Goal: Information Seeking & Learning: Learn about a topic

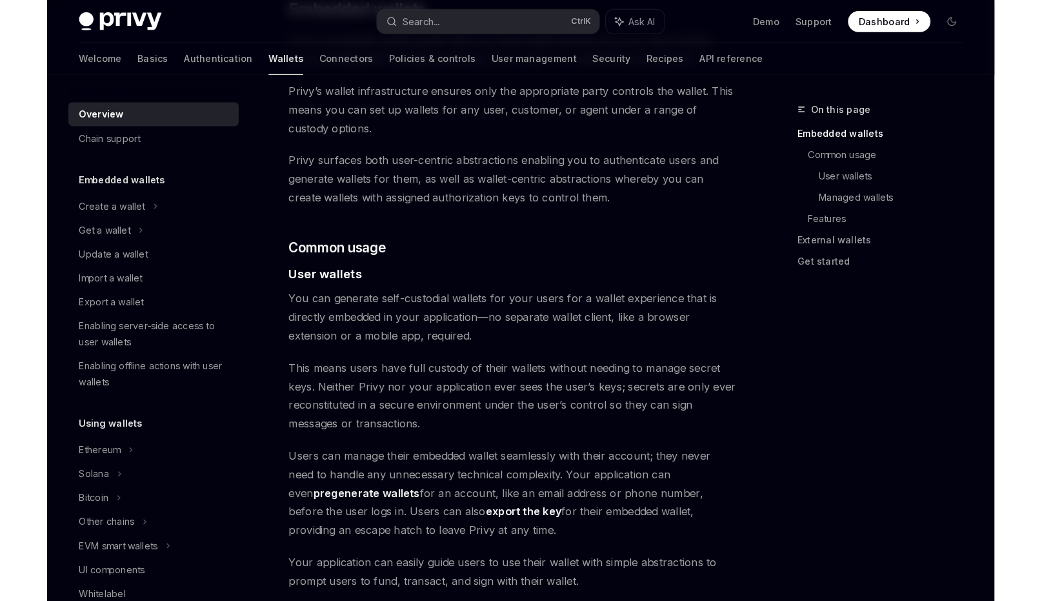
scroll to position [607, 0]
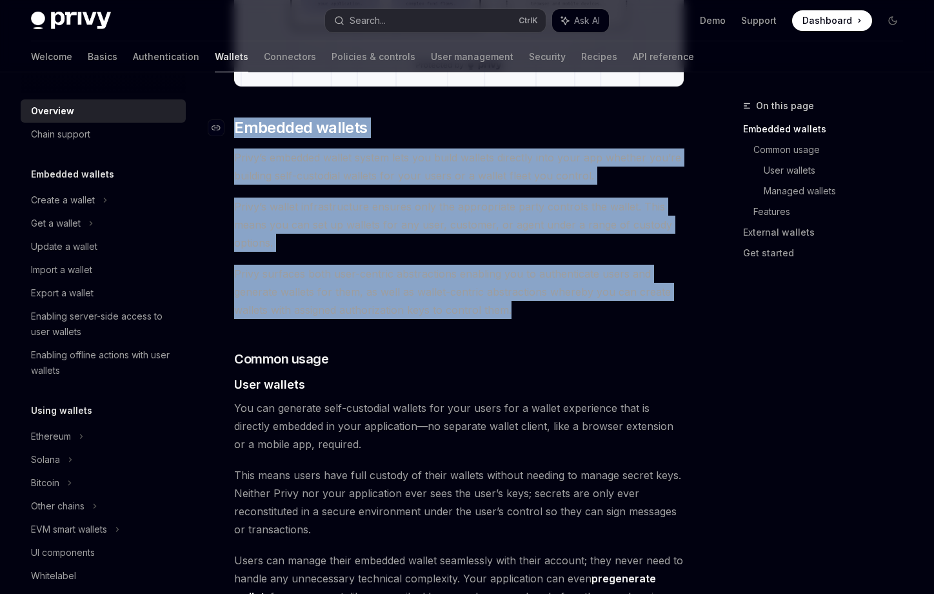
drag, startPoint x: 547, startPoint y: 312, endPoint x: 228, endPoint y: 124, distance: 370.0
click at [470, 152] on span "Privy’s embedded wallet system lets you build wallets directly into your app wh…" at bounding box center [459, 166] width 450 height 36
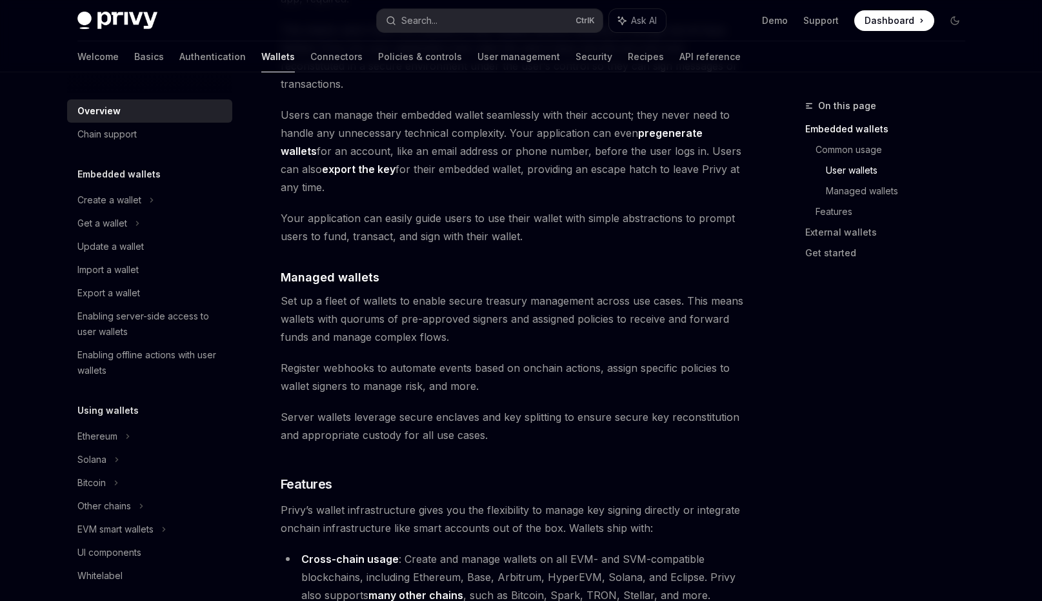
scroll to position [994, 0]
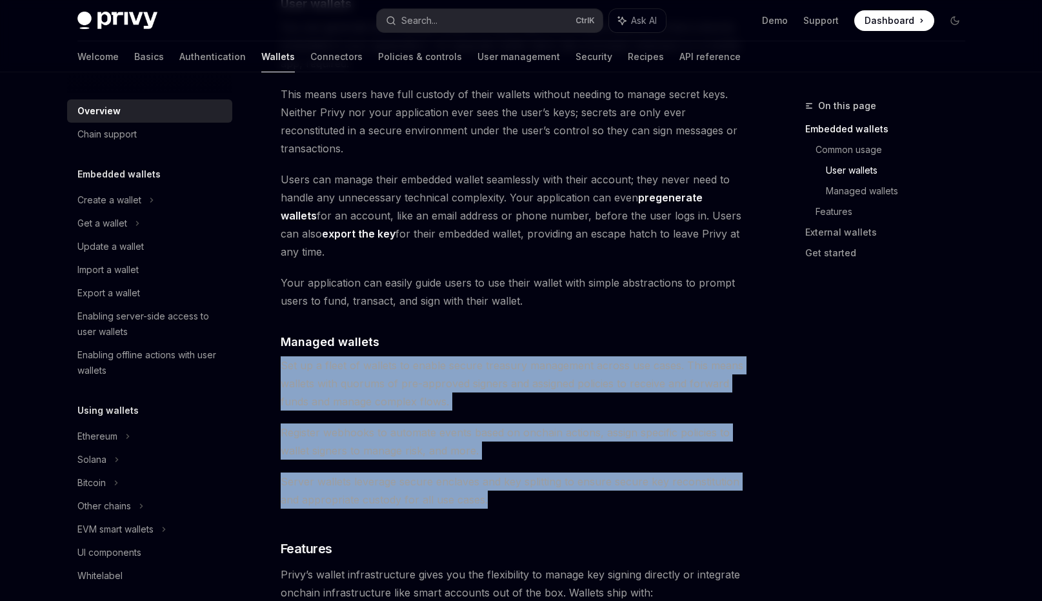
drag, startPoint x: 515, startPoint y: 447, endPoint x: 281, endPoint y: 310, distance: 270.7
click at [281, 310] on div "Privy builds wallet infrastructure that empowers users and applications to tran…" at bounding box center [513, 312] width 465 height 2287
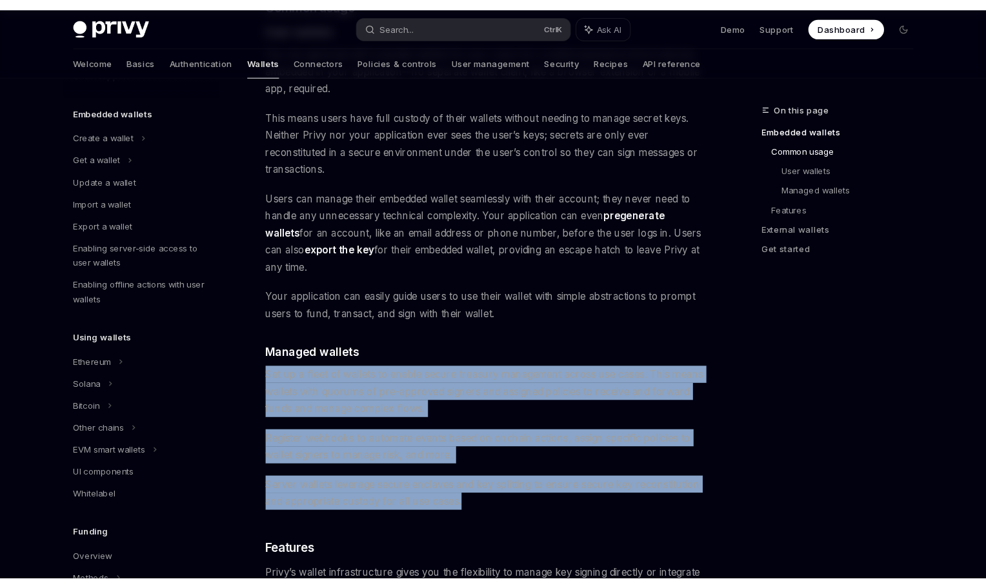
scroll to position [865, 0]
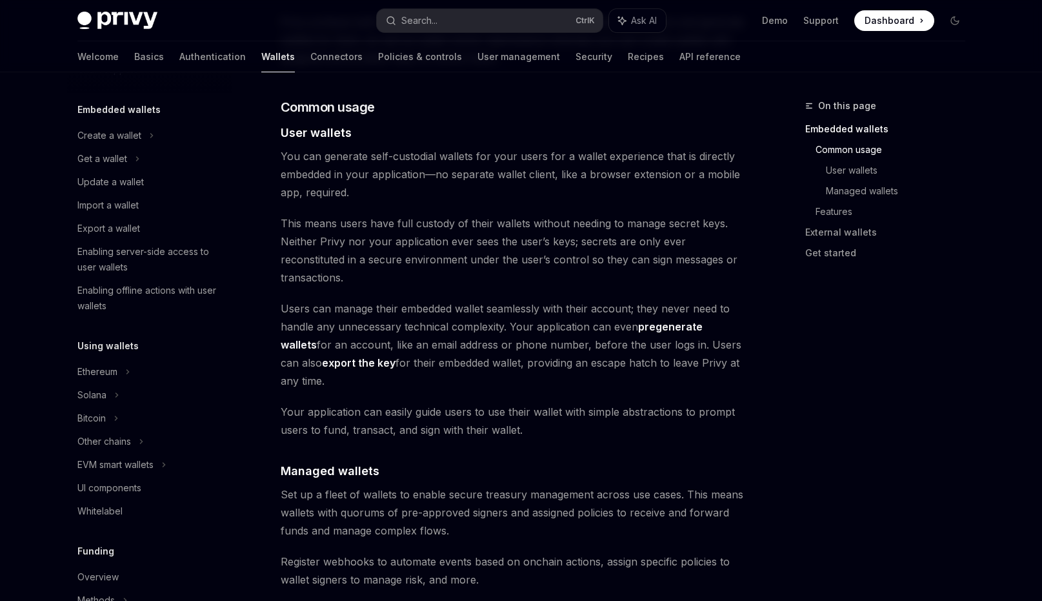
click at [482, 317] on span "Users can manage their embedded wallet seamlessly with their account; they neve…" at bounding box center [513, 344] width 465 height 90
type textarea "*"
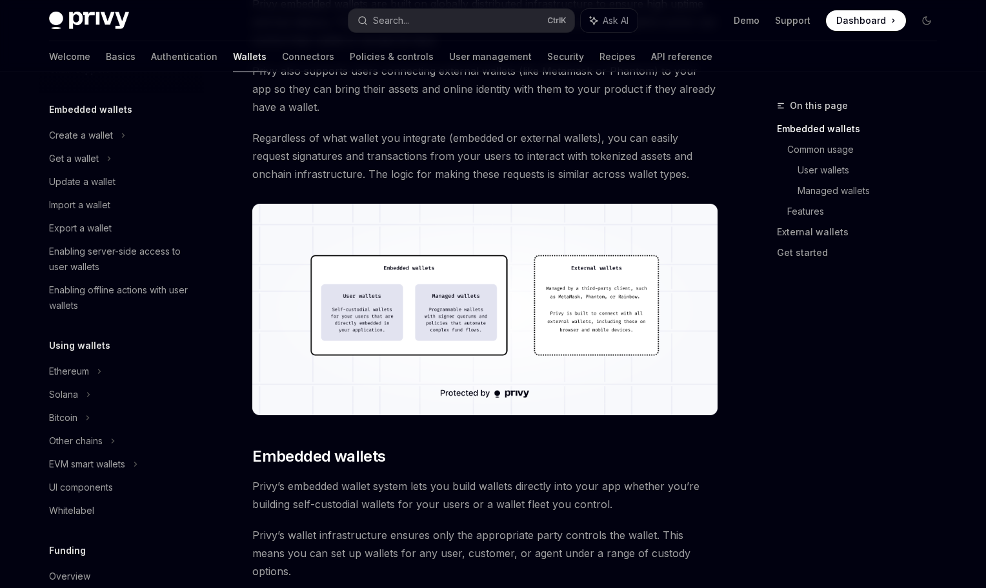
click at [415, 504] on span "Privy’s embedded wallet system lets you build wallets directly into your app wh…" at bounding box center [484, 496] width 465 height 36
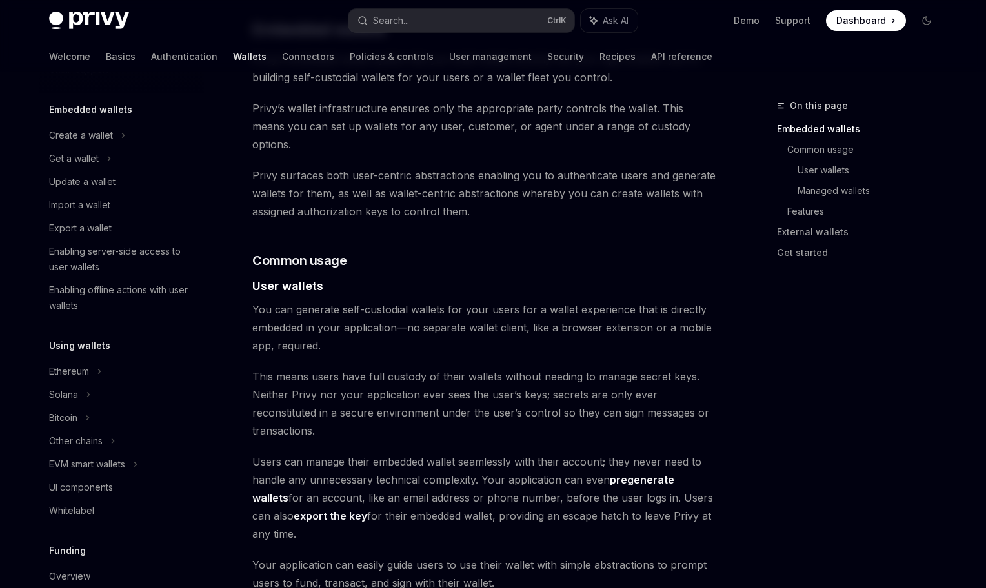
scroll to position [710, 0]
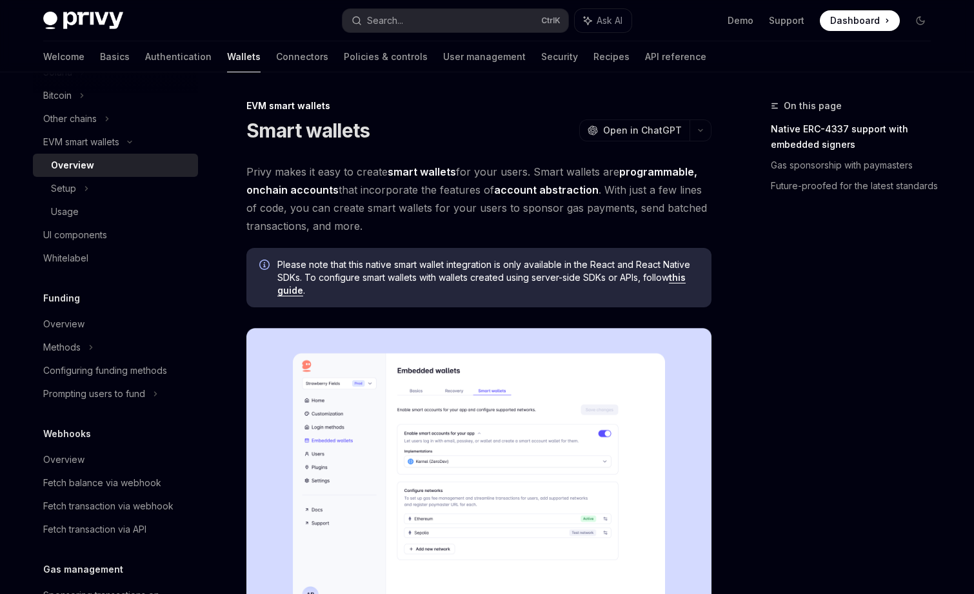
type textarea "*"
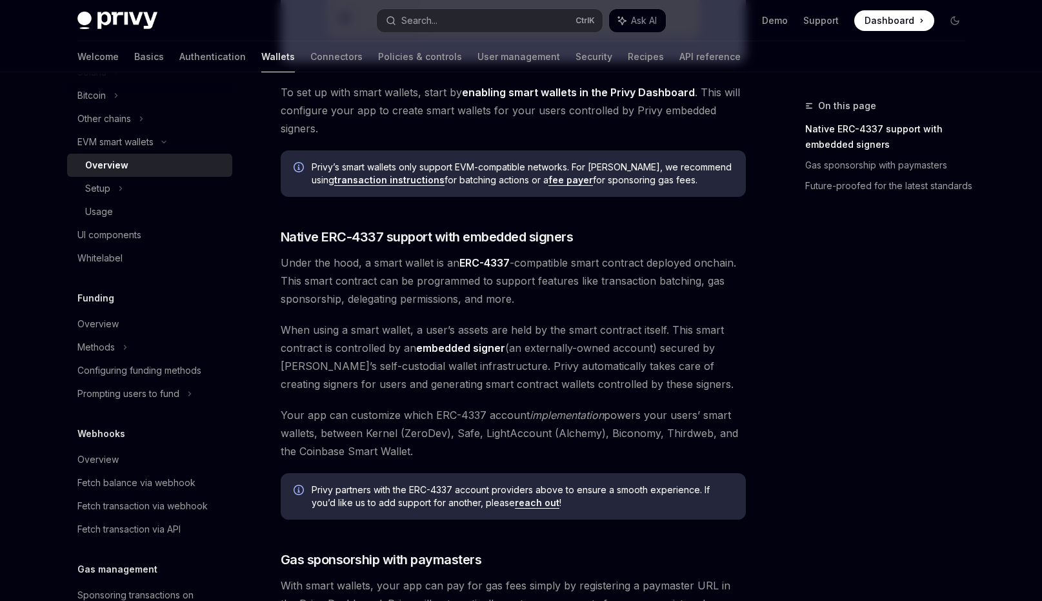
scroll to position [581, 0]
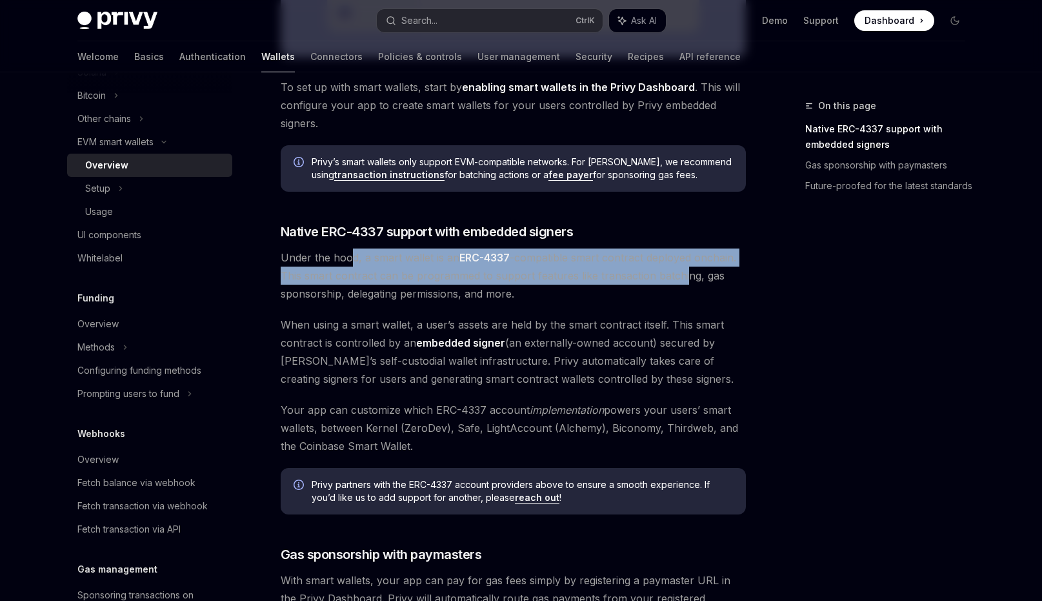
drag, startPoint x: 350, startPoint y: 261, endPoint x: 685, endPoint y: 279, distance: 336.0
click at [685, 279] on span "Under the hood, a smart wallet is an ERC-4337 -compatible smart contract deploy…" at bounding box center [513, 275] width 465 height 54
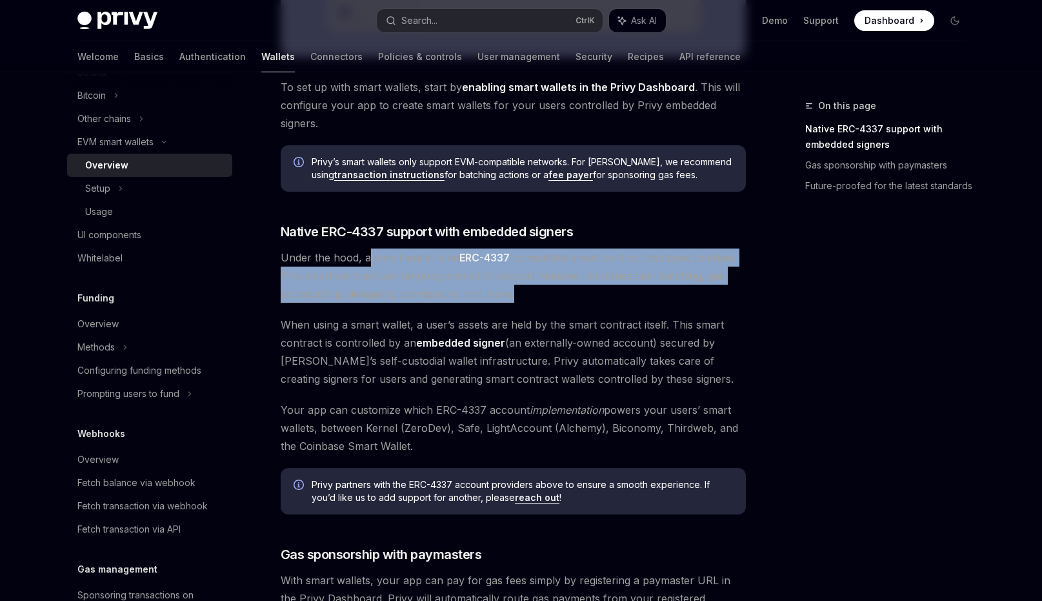
drag, startPoint x: 609, startPoint y: 296, endPoint x: 367, endPoint y: 264, distance: 244.1
click at [367, 264] on span "Under the hood, a smart wallet is an ERC-4337 -compatible smart contract deploy…" at bounding box center [513, 275] width 465 height 54
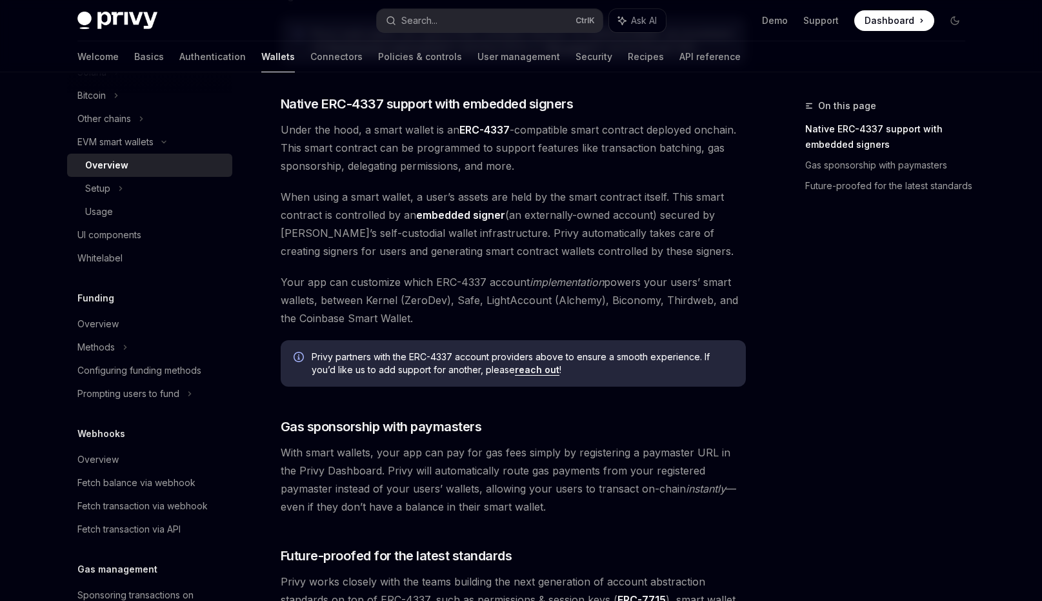
scroll to position [710, 0]
